Goal: Check status: Check status

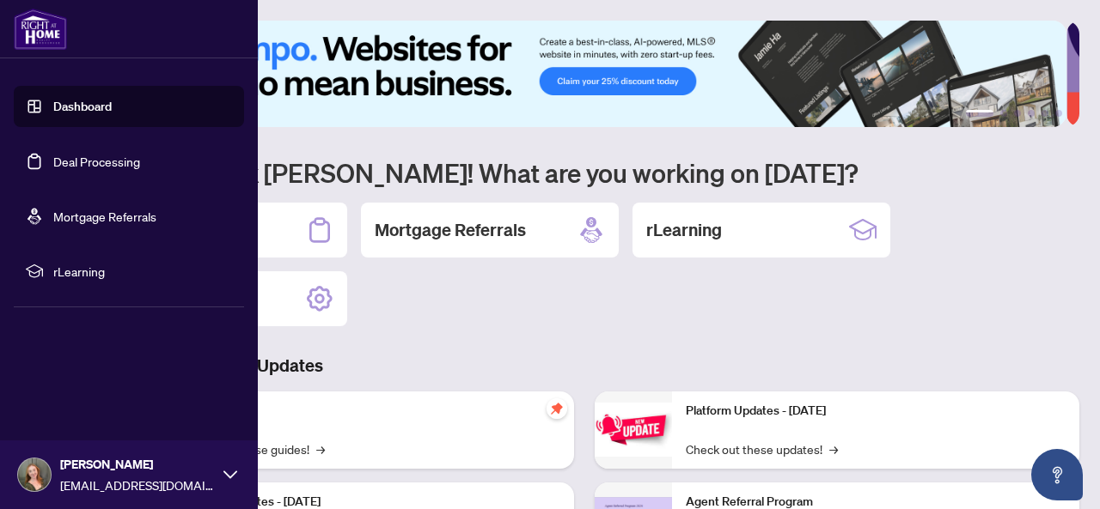
click at [56, 169] on link "Deal Processing" at bounding box center [96, 161] width 87 height 15
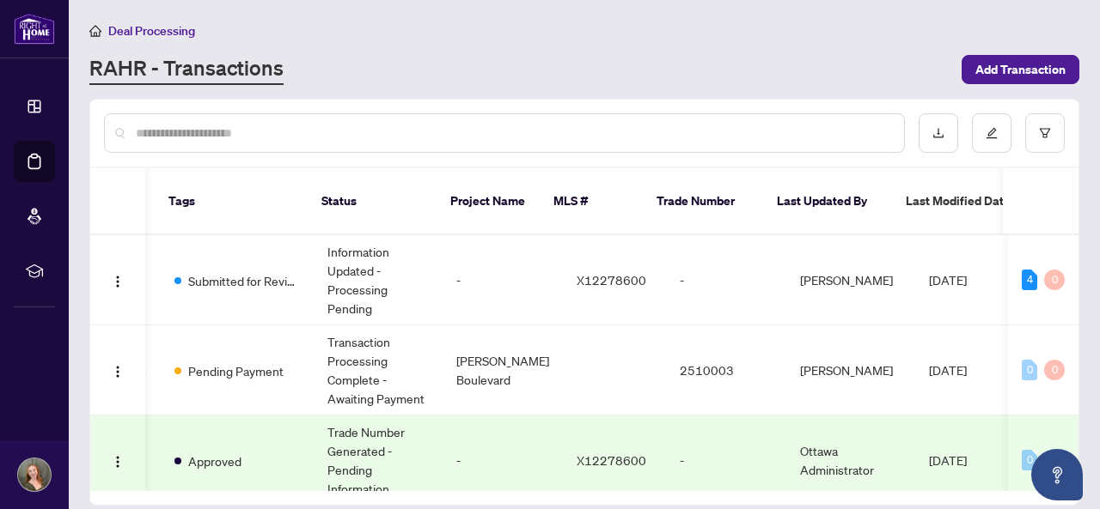
scroll to position [0, 404]
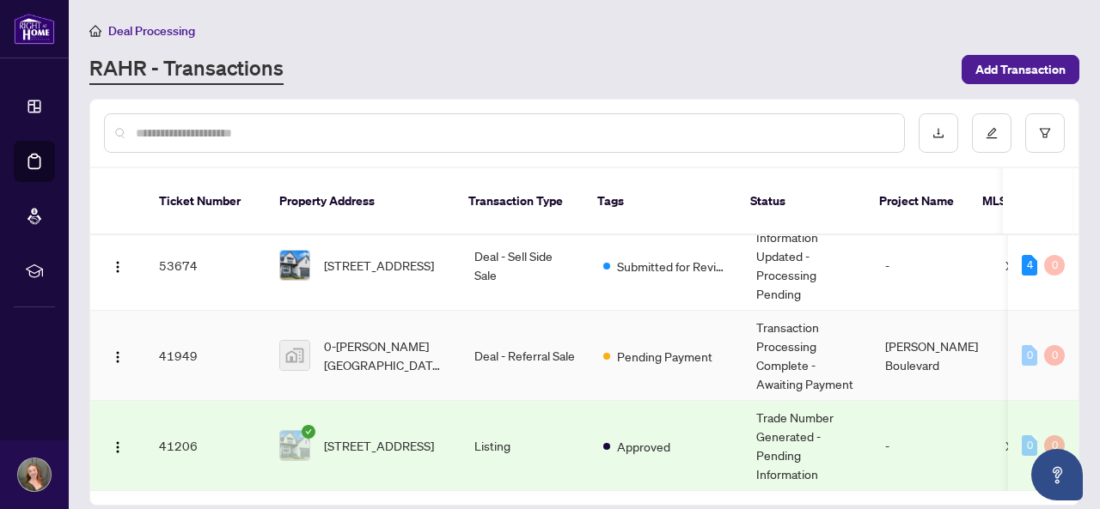
click at [789, 344] on td "Transaction Processing Complete - Awaiting Payment" at bounding box center [806, 356] width 129 height 90
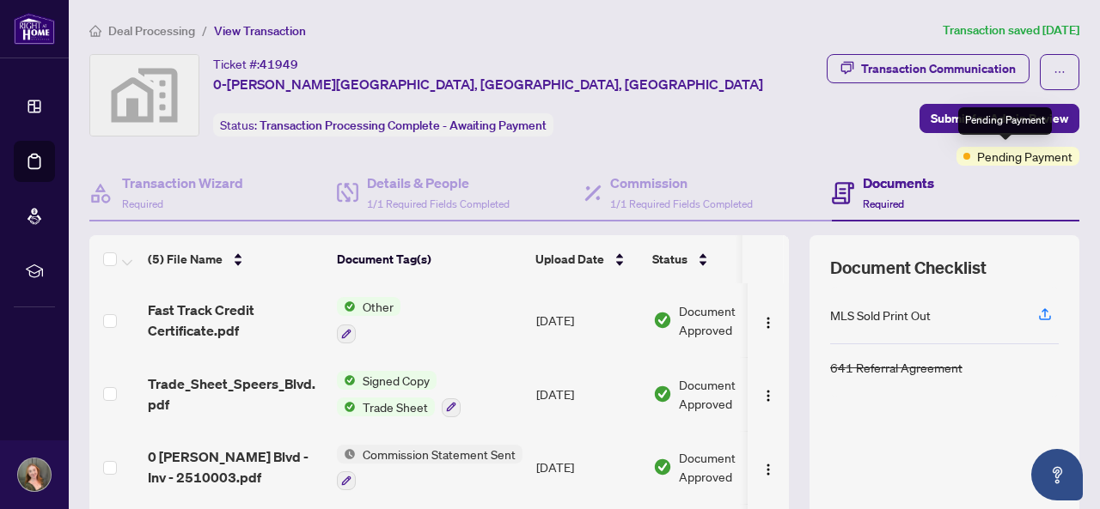
click at [1004, 162] on span "Pending Payment" at bounding box center [1024, 156] width 95 height 19
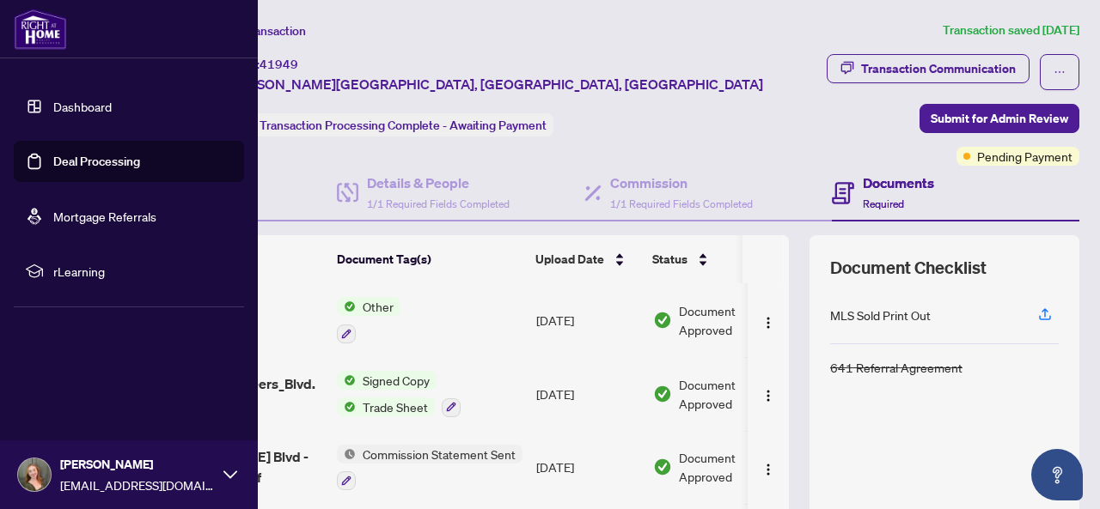
click at [105, 112] on link "Dashboard" at bounding box center [82, 106] width 58 height 15
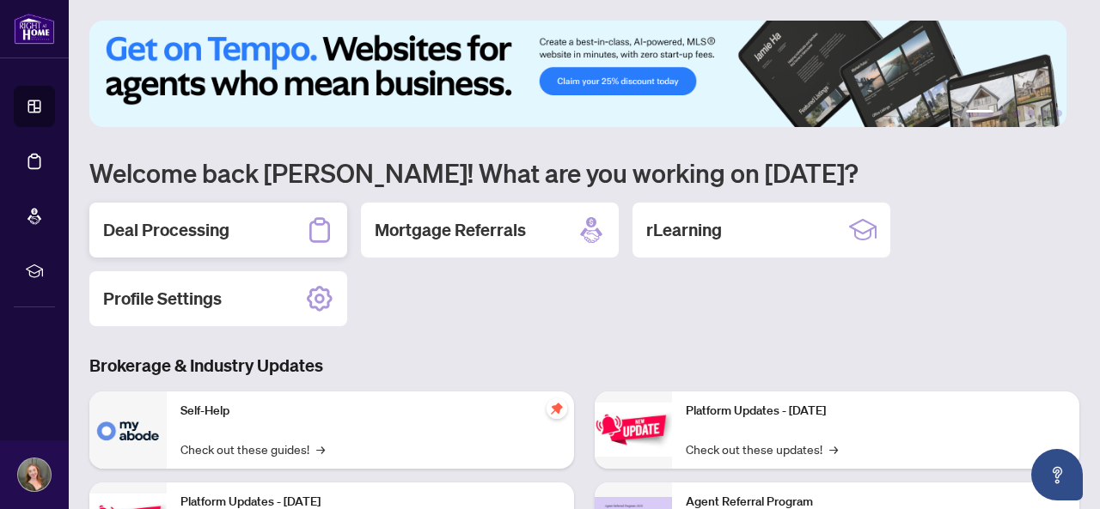
click at [230, 217] on div "Deal Processing" at bounding box center [218, 230] width 258 height 55
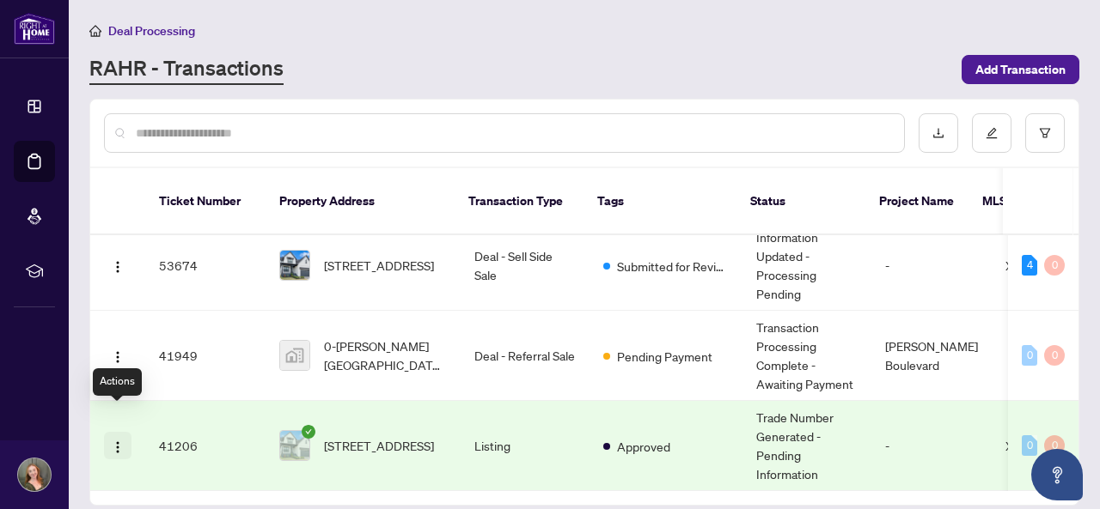
click at [114, 441] on img "button" at bounding box center [118, 448] width 14 height 14
click at [359, 62] on div "RAHR - Transactions" at bounding box center [520, 69] width 862 height 31
